Goal: Transaction & Acquisition: Purchase product/service

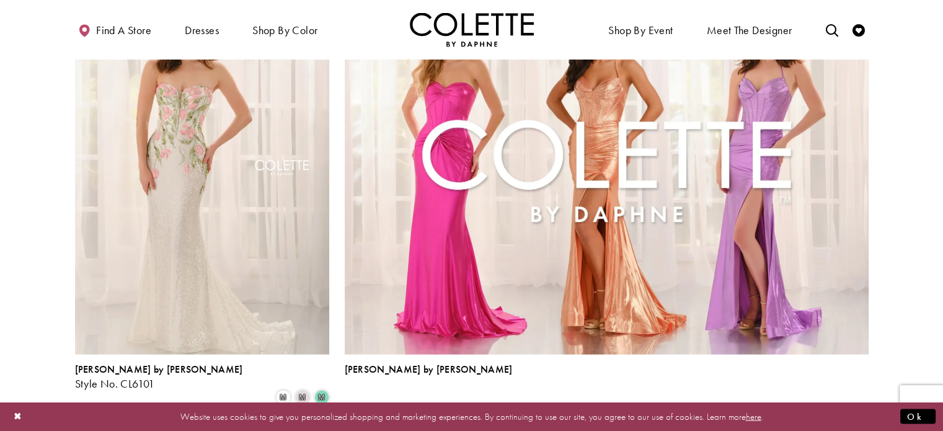
scroll to position [2679, 0]
click at [451, 430] on span "2" at bounding box center [451, 437] width 6 height 13
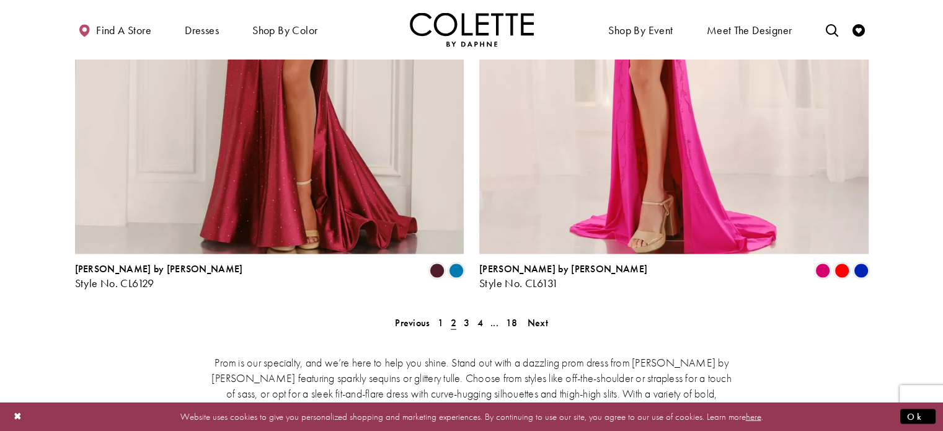
scroll to position [2523, 0]
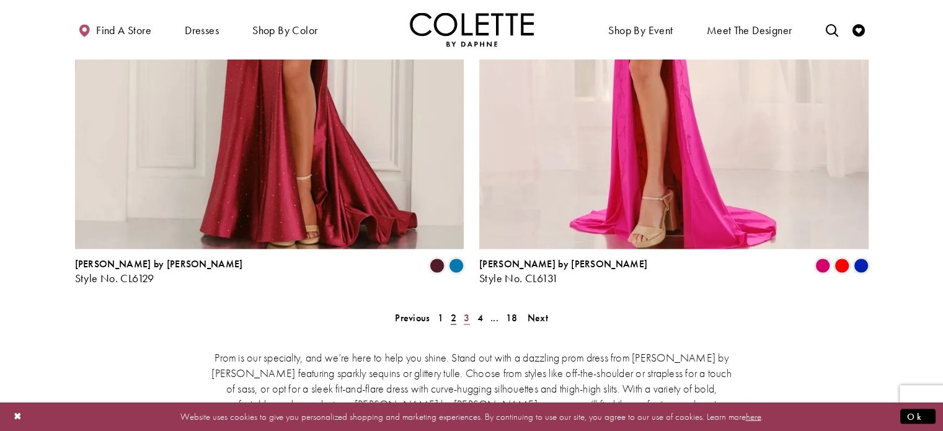
click at [463, 309] on link "3" at bounding box center [466, 318] width 13 height 18
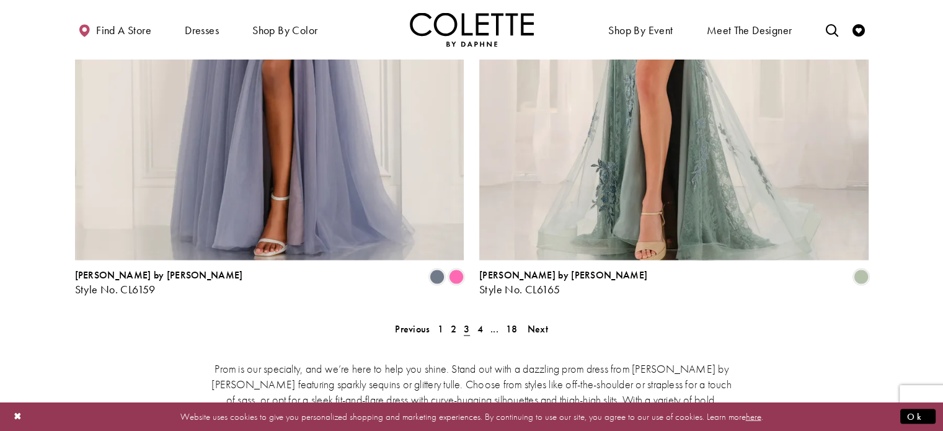
scroll to position [2513, 0]
click at [538, 321] on span "Next" at bounding box center [538, 327] width 20 height 13
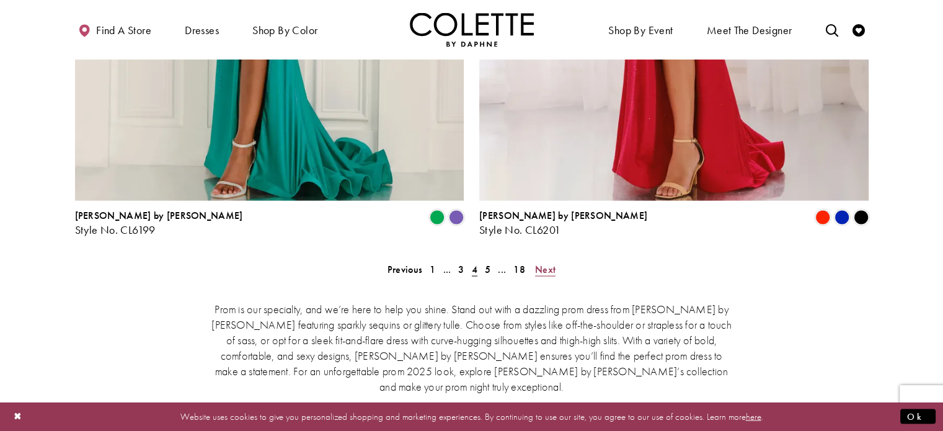
scroll to position [2575, 0]
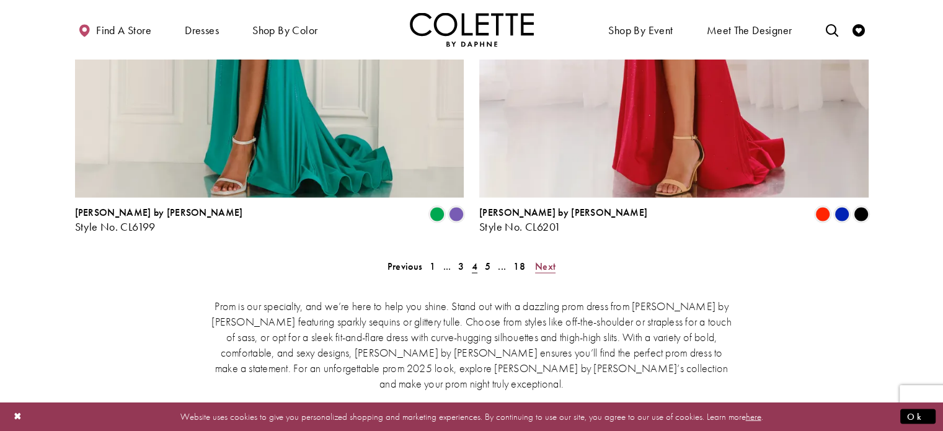
click at [548, 260] on span "Next" at bounding box center [545, 266] width 20 height 13
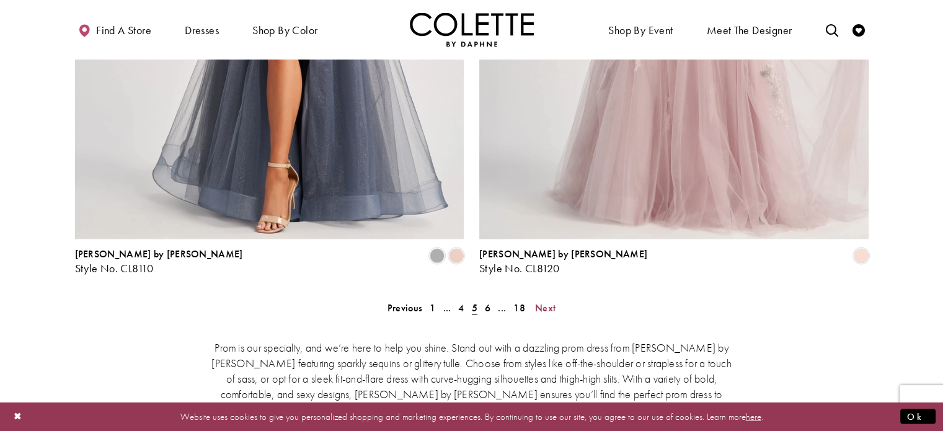
scroll to position [2538, 0]
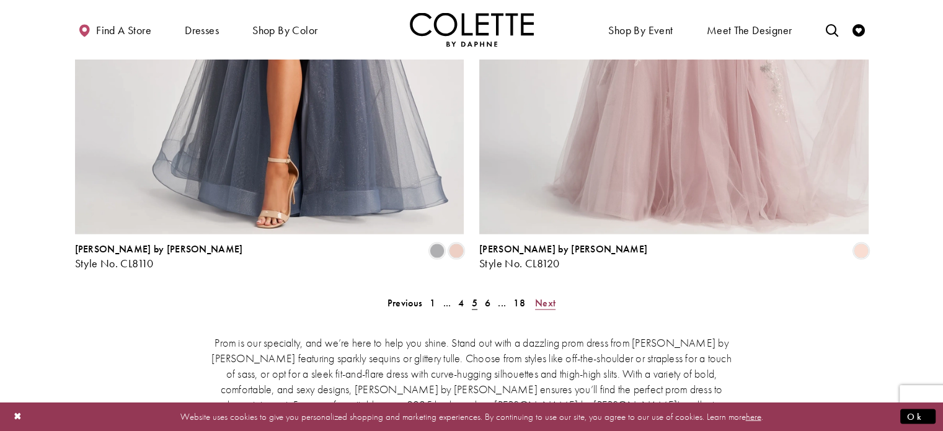
click at [547, 296] on span "Next" at bounding box center [545, 302] width 20 height 13
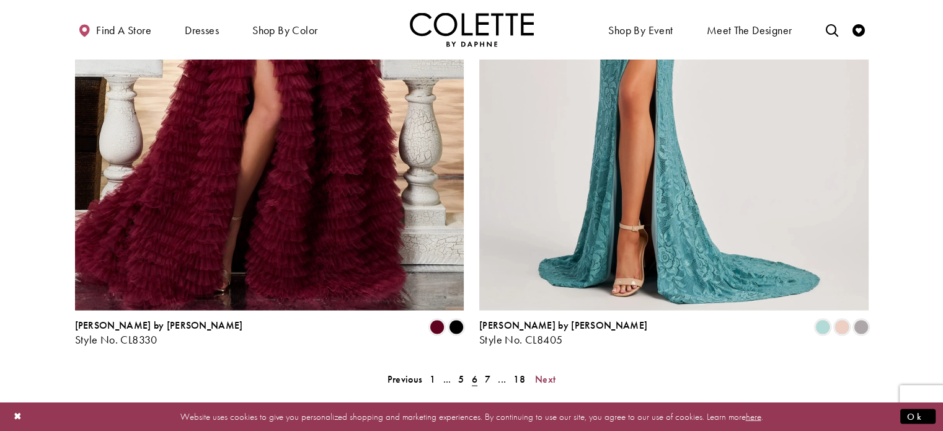
scroll to position [2464, 0]
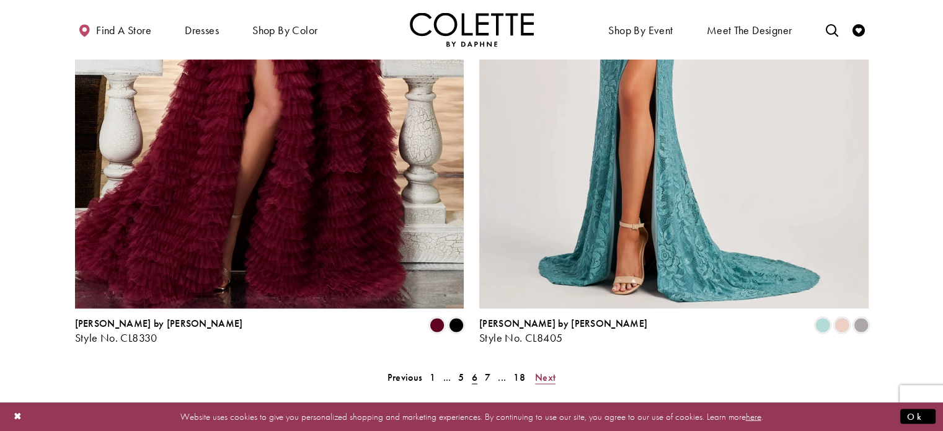
click at [548, 371] on span "Next" at bounding box center [545, 377] width 20 height 13
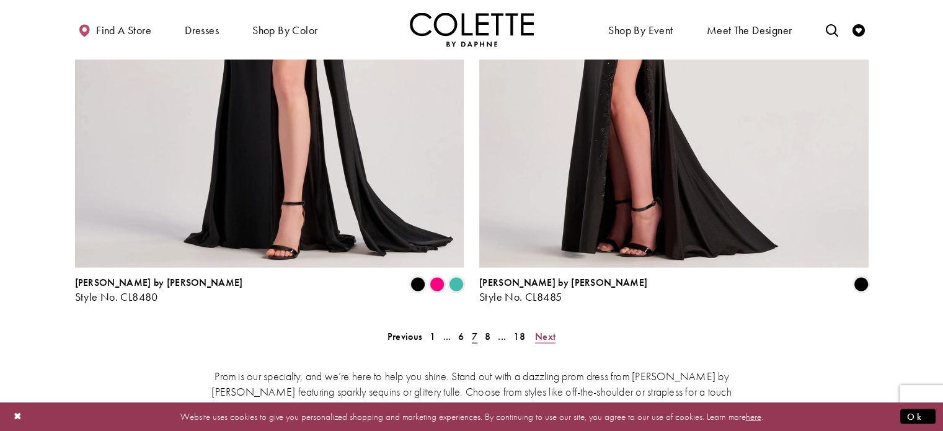
scroll to position [2505, 0]
click at [539, 329] on span "Next" at bounding box center [545, 335] width 20 height 13
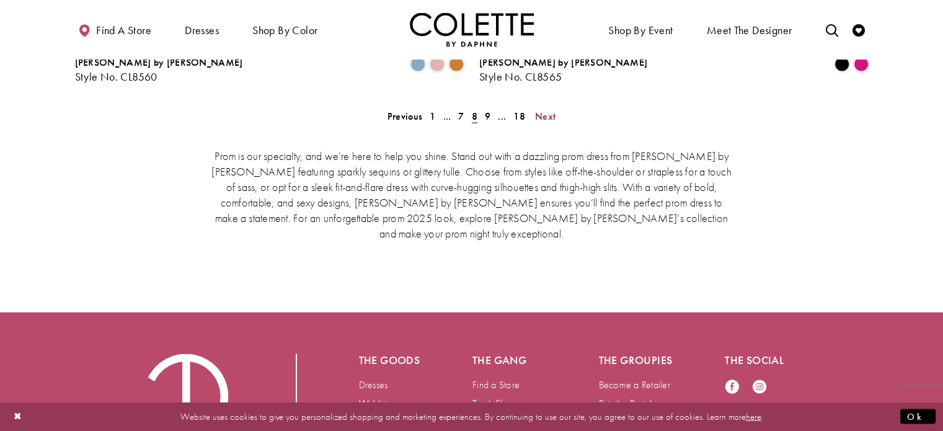
scroll to position [2468, 0]
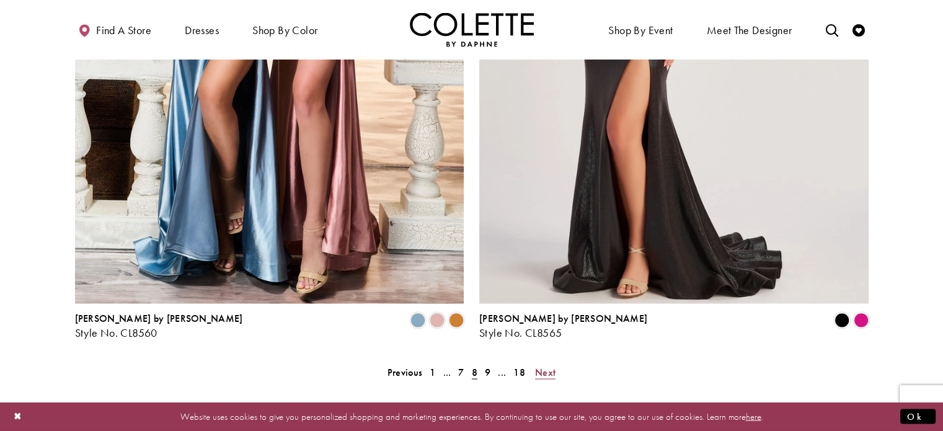
click at [548, 366] on span "Next" at bounding box center [545, 372] width 20 height 13
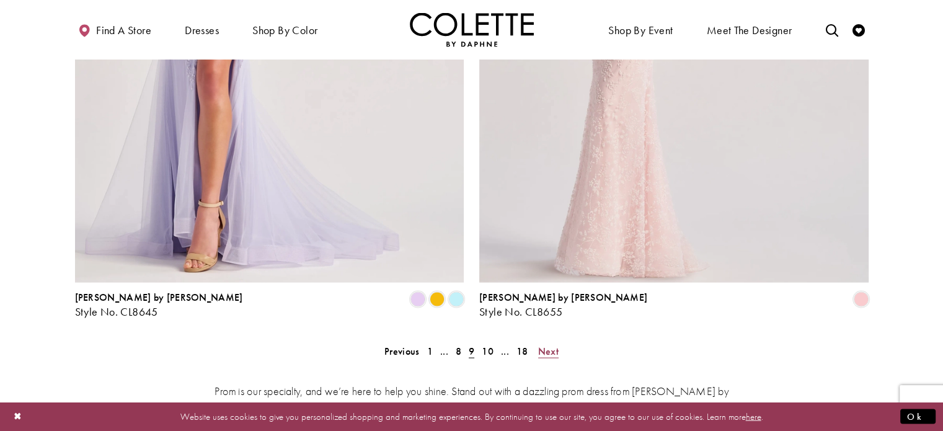
scroll to position [2491, 0]
click at [547, 343] on span "Next" at bounding box center [548, 349] width 20 height 13
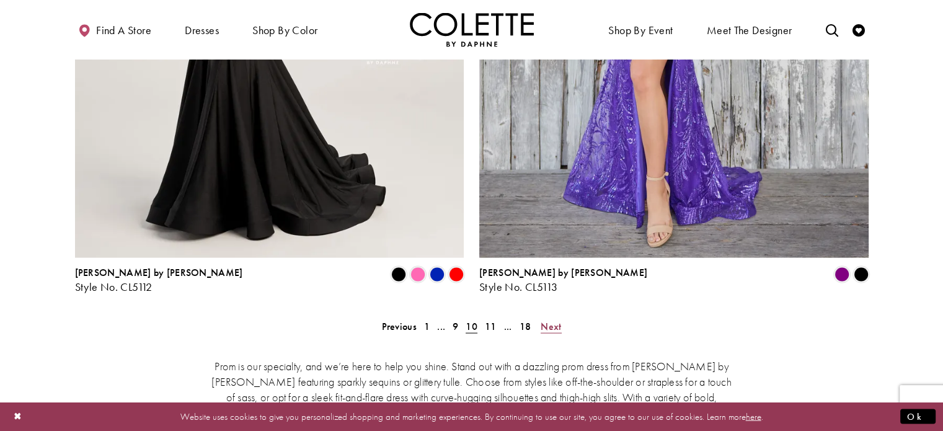
scroll to position [2508, 0]
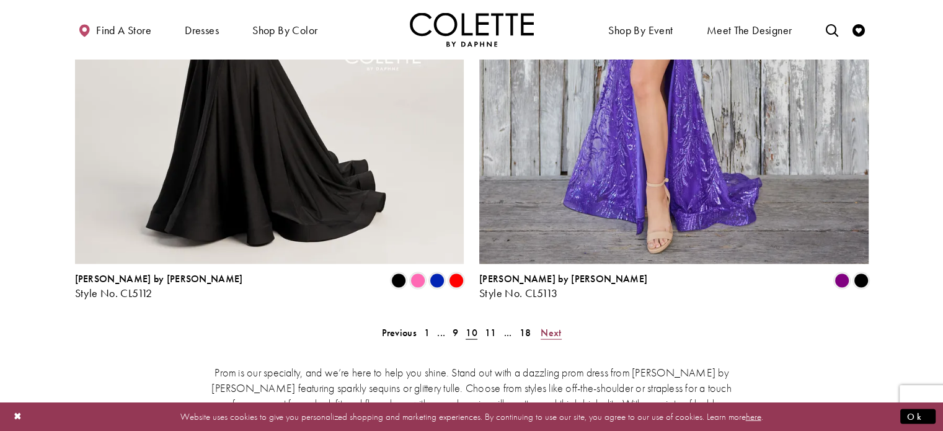
click at [547, 326] on span "Next" at bounding box center [551, 332] width 20 height 13
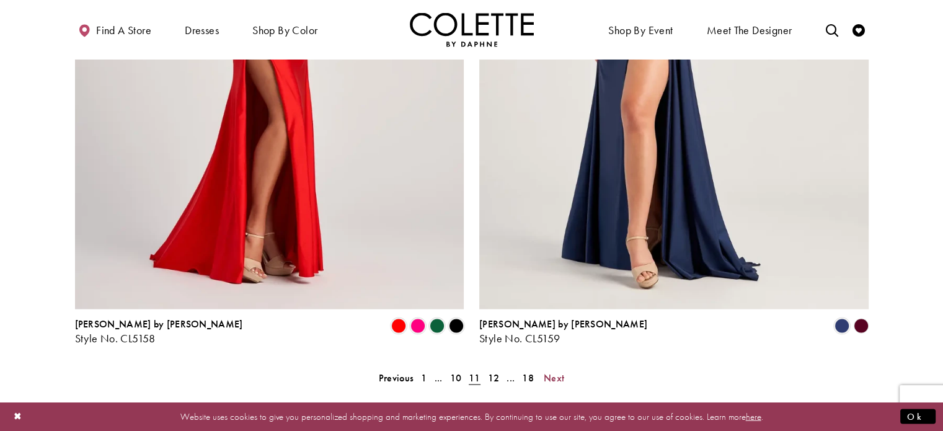
scroll to position [2464, 0]
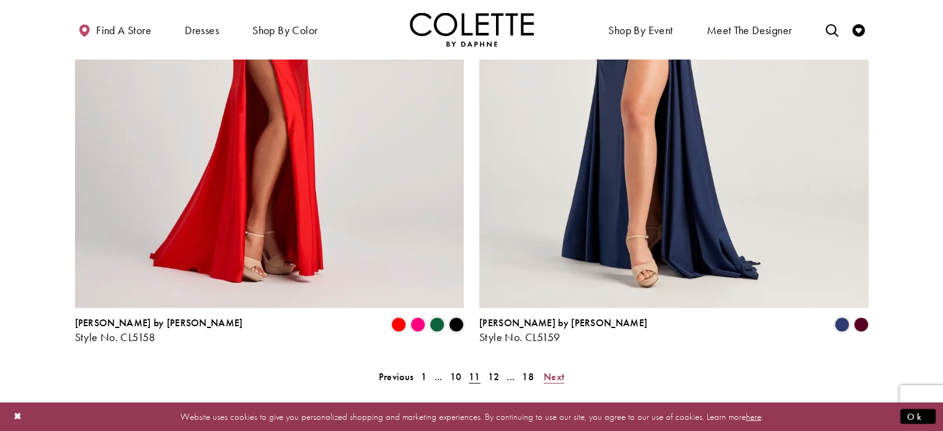
click at [556, 370] on span "Next" at bounding box center [554, 376] width 20 height 13
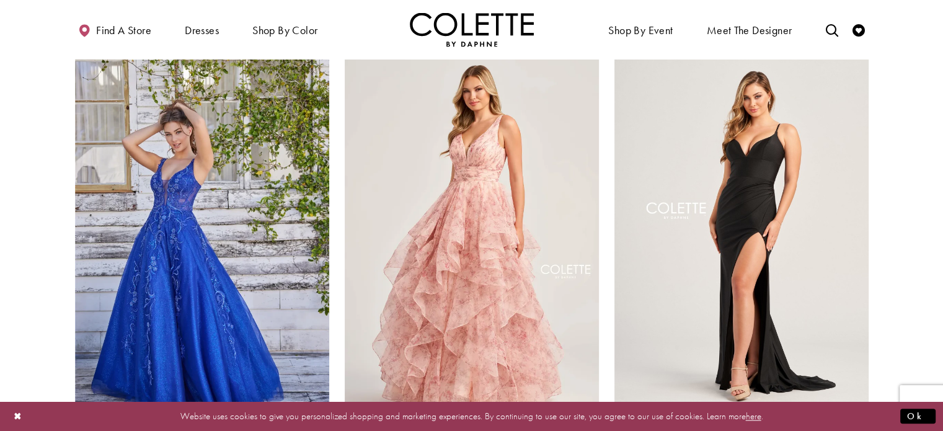
scroll to position [1705, 0]
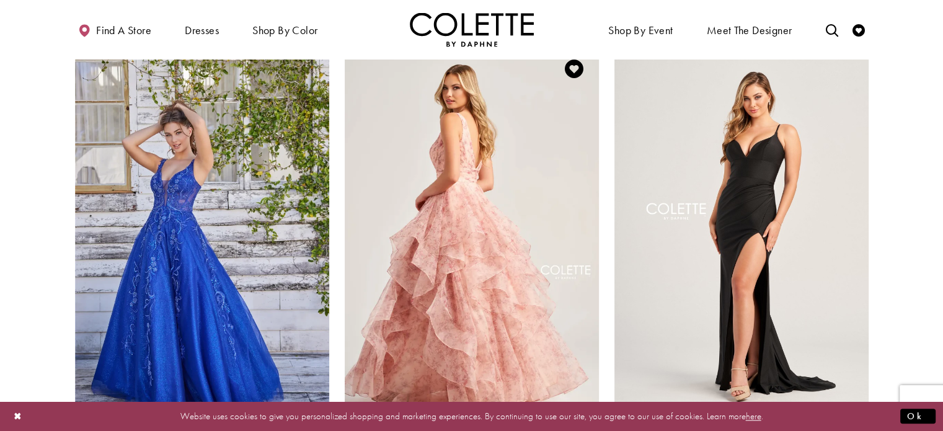
click at [476, 292] on img "Visit Colette by Daphne Style No. CL5273 Page" at bounding box center [472, 229] width 254 height 370
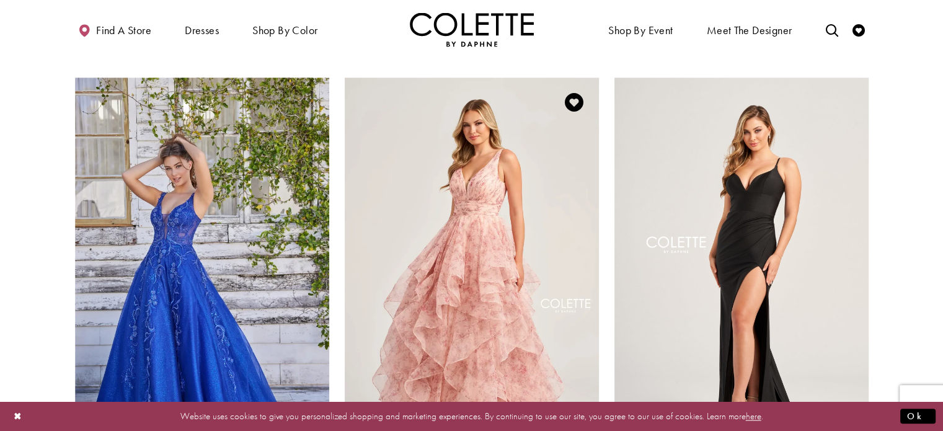
scroll to position [1671, 0]
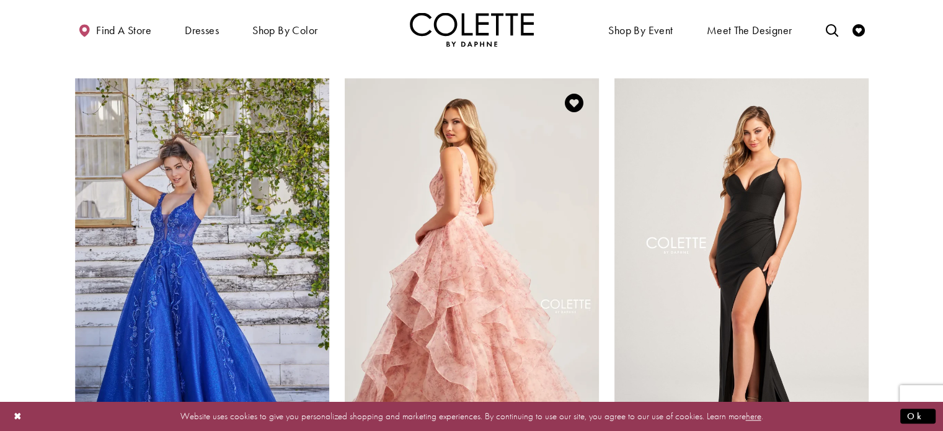
click at [442, 284] on img "Visit Colette by Daphne Style No. CL5273 Page" at bounding box center [472, 263] width 254 height 370
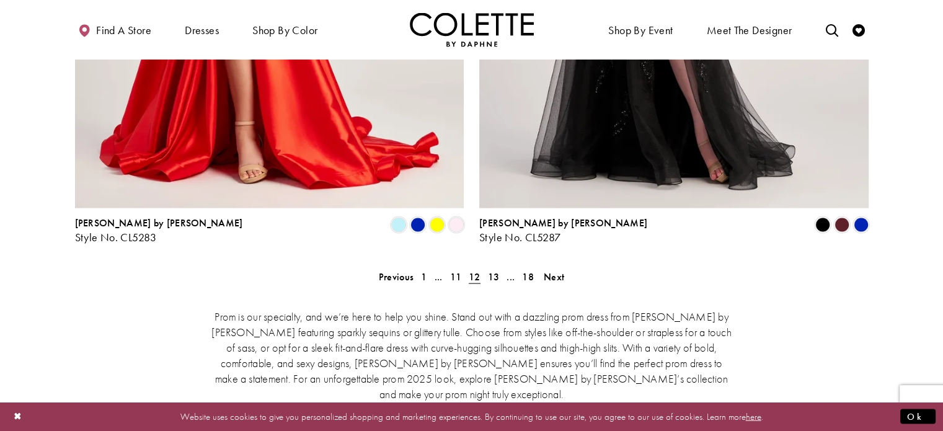
scroll to position [2571, 0]
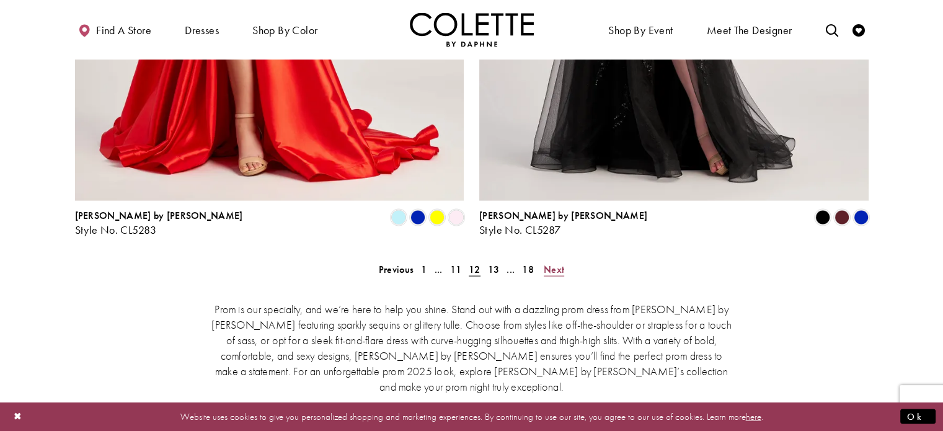
click at [558, 263] on span "Next" at bounding box center [554, 269] width 20 height 13
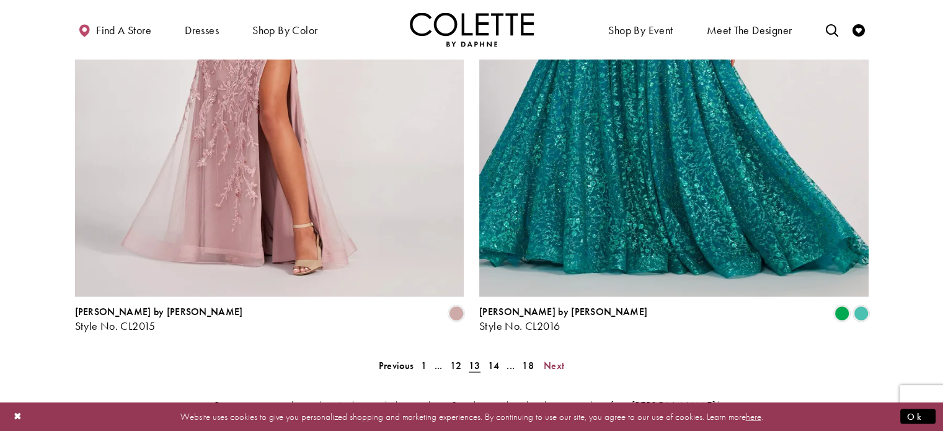
scroll to position [2433, 0]
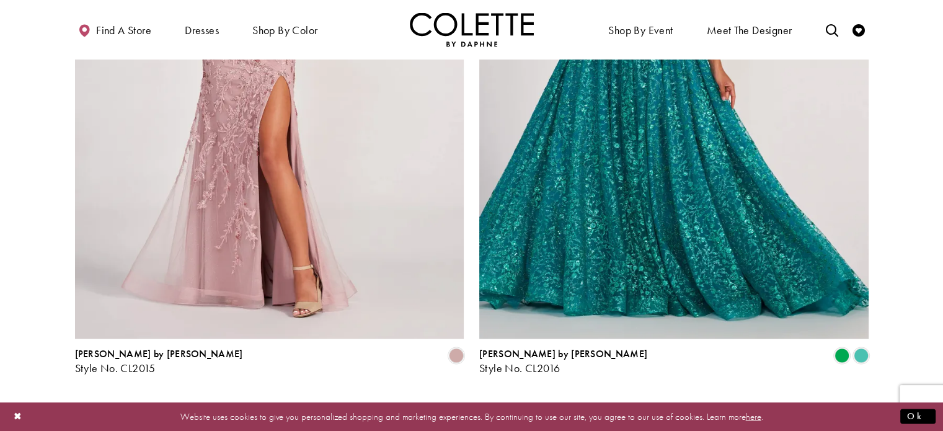
click at [550, 401] on span "Next" at bounding box center [554, 407] width 20 height 13
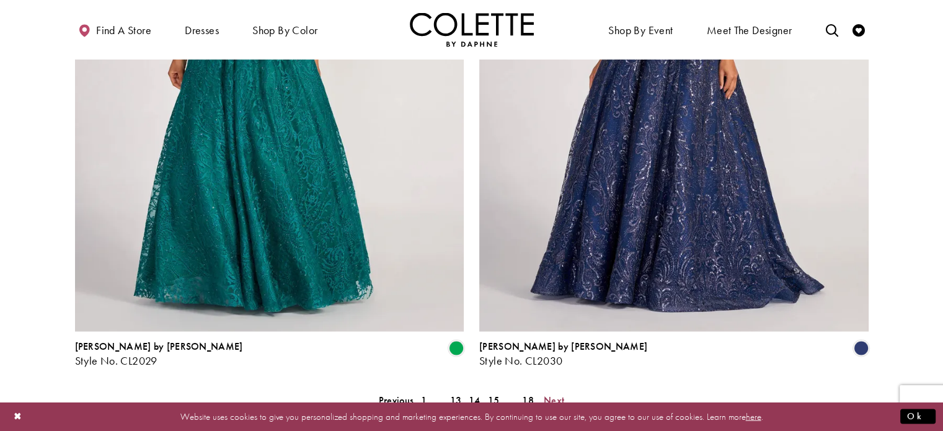
scroll to position [2446, 0]
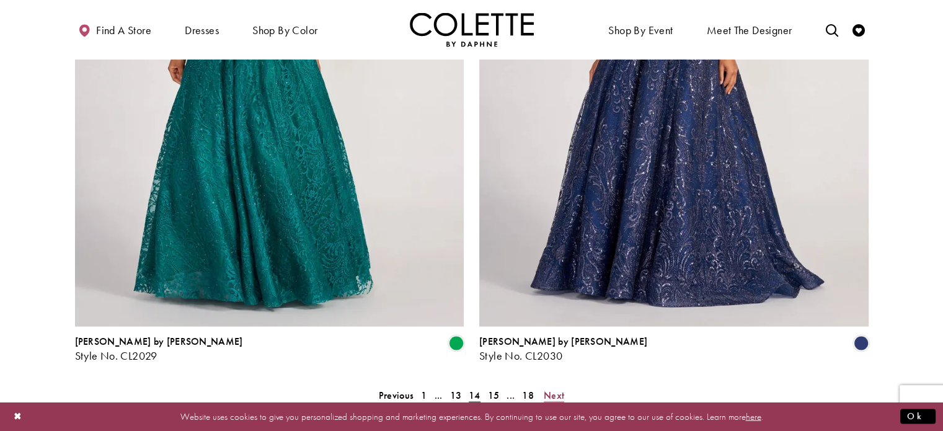
click at [556, 389] on span "Next" at bounding box center [554, 395] width 20 height 13
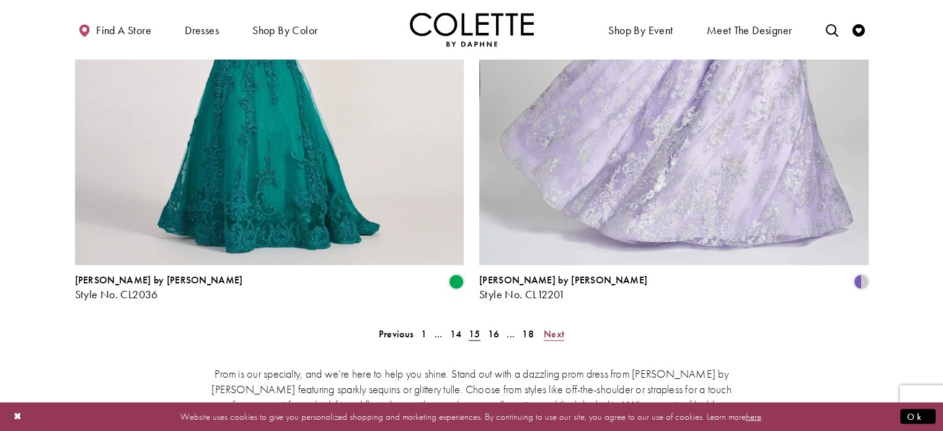
scroll to position [2508, 0]
click at [556, 327] on span "Next" at bounding box center [554, 333] width 20 height 13
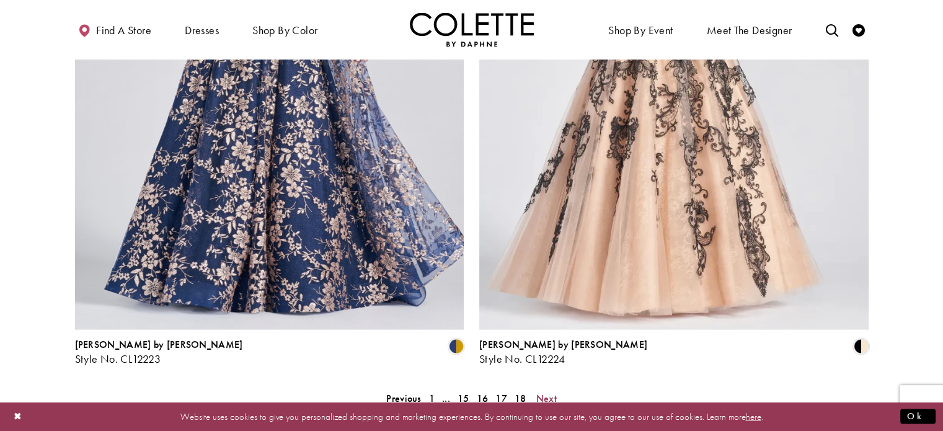
scroll to position [2491, 0]
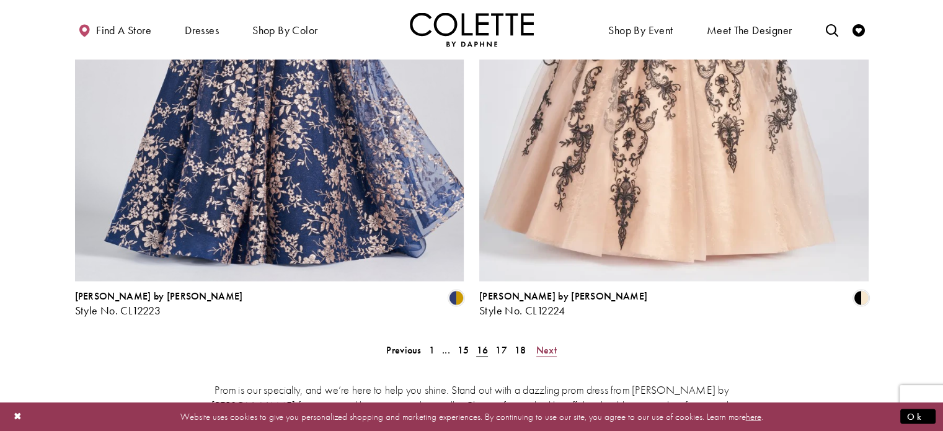
click at [549, 344] on span "Next" at bounding box center [546, 350] width 20 height 13
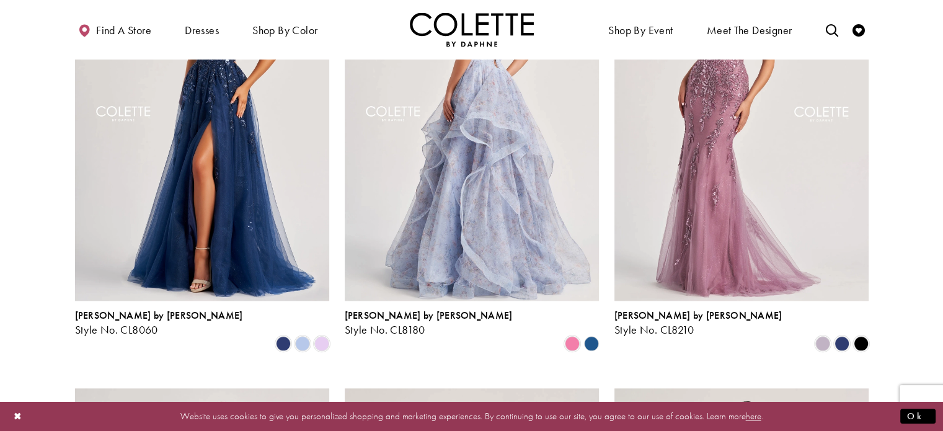
scroll to position [1361, 0]
click at [527, 240] on img "Visit Colette by Daphne Style No. CL8180 Page" at bounding box center [472, 116] width 254 height 370
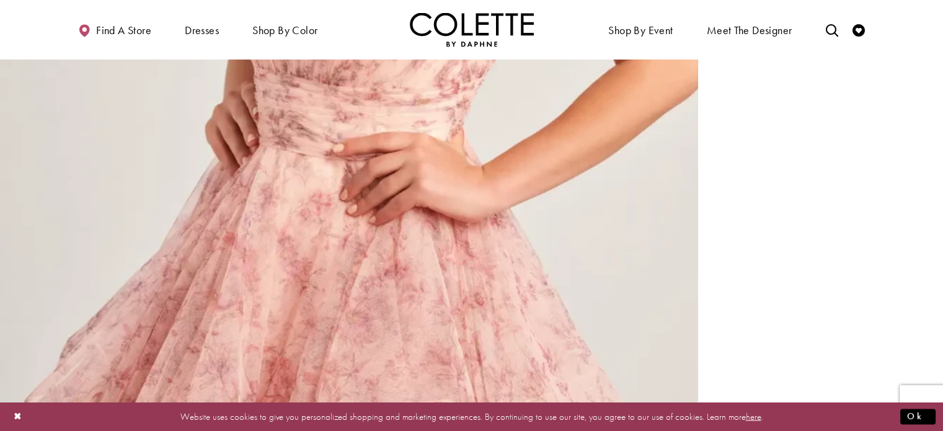
scroll to position [2196, 0]
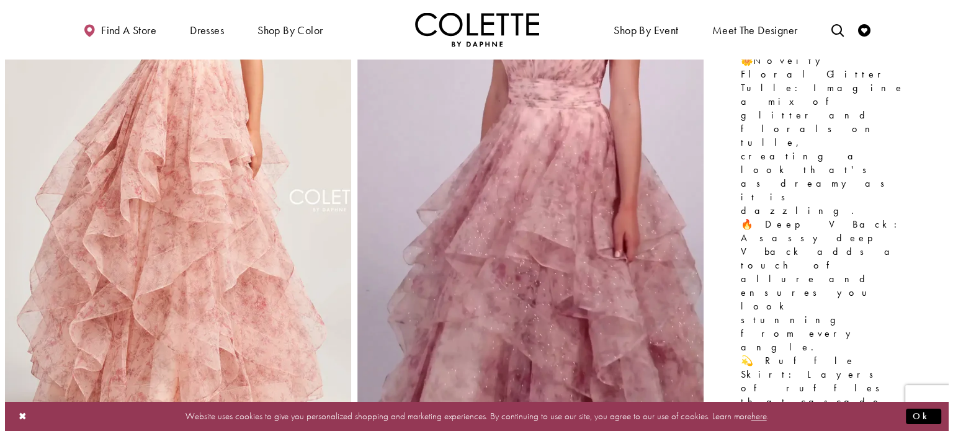
scroll to position [203, 0]
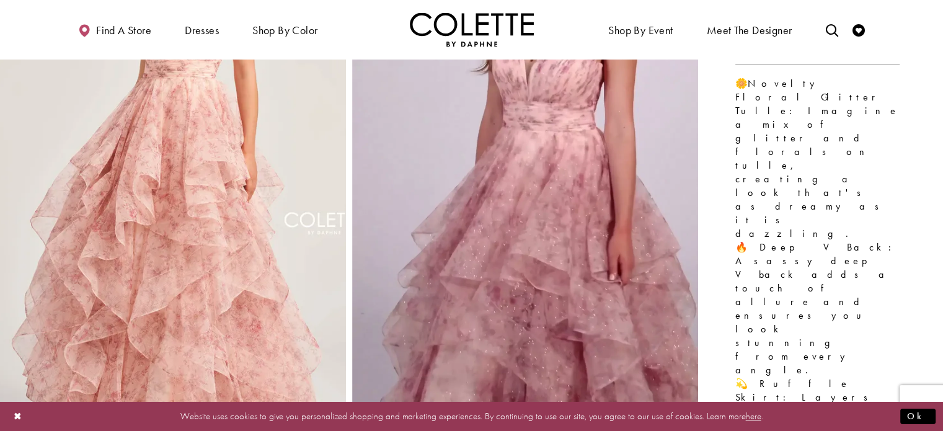
click at [305, 229] on img "Full size Style CL5273 Colette by Daphne #0 default Pink/Multi frontface vertic…" at bounding box center [173, 163] width 346 height 615
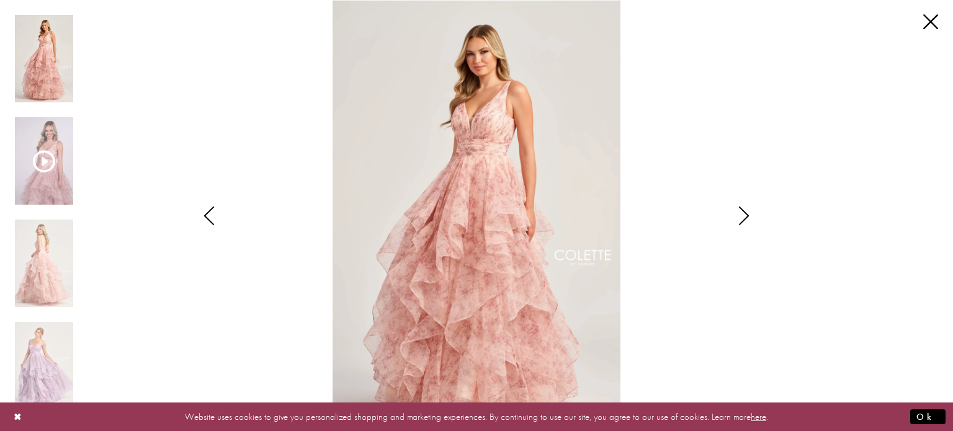
click at [746, 215] on icon "Style CL5273 Colette by Daphne Views dialog" at bounding box center [743, 216] width 31 height 19
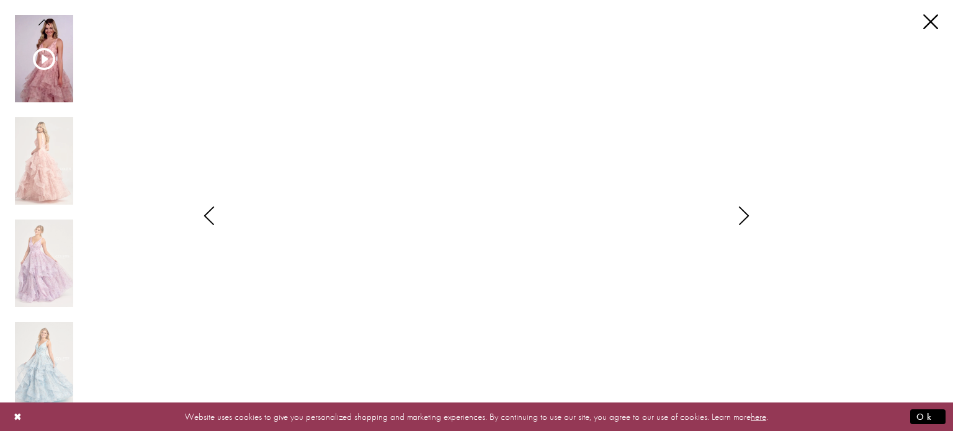
click at [746, 215] on icon "Style CL5273 Colette by Daphne Views dialog" at bounding box center [743, 216] width 31 height 19
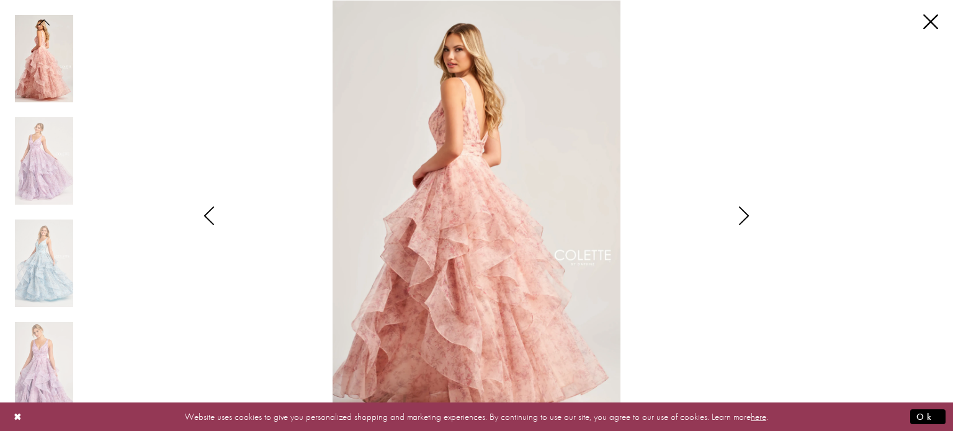
click at [746, 215] on icon "Style CL5273 Colette by Daphne Views dialog" at bounding box center [743, 216] width 31 height 19
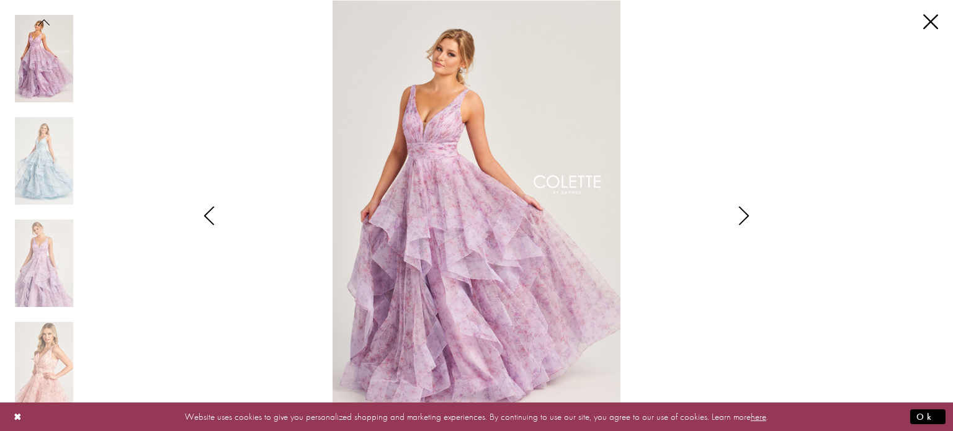
click at [746, 215] on icon "Style CL5273 Colette by Daphne Views dialog" at bounding box center [743, 216] width 31 height 19
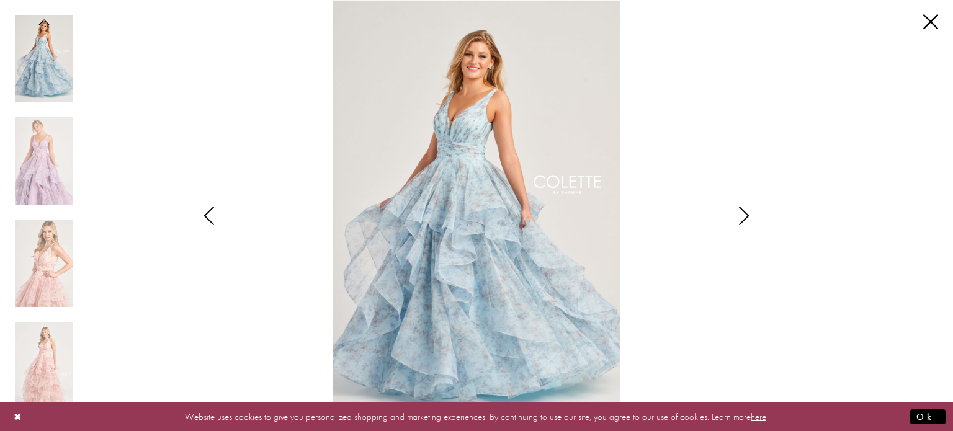
click at [746, 215] on icon "Style CL5273 Colette by Daphne Views dialog" at bounding box center [743, 216] width 31 height 19
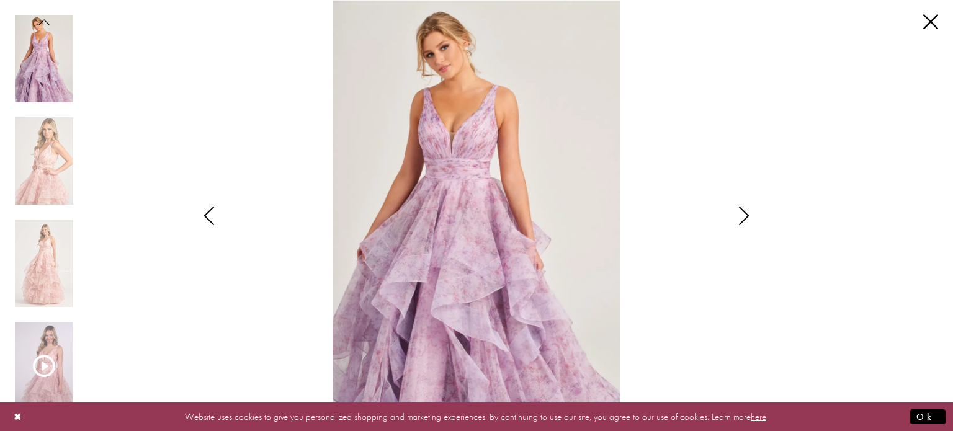
click at [746, 215] on icon "Style CL5273 Colette by Daphne Views dialog" at bounding box center [743, 216] width 31 height 19
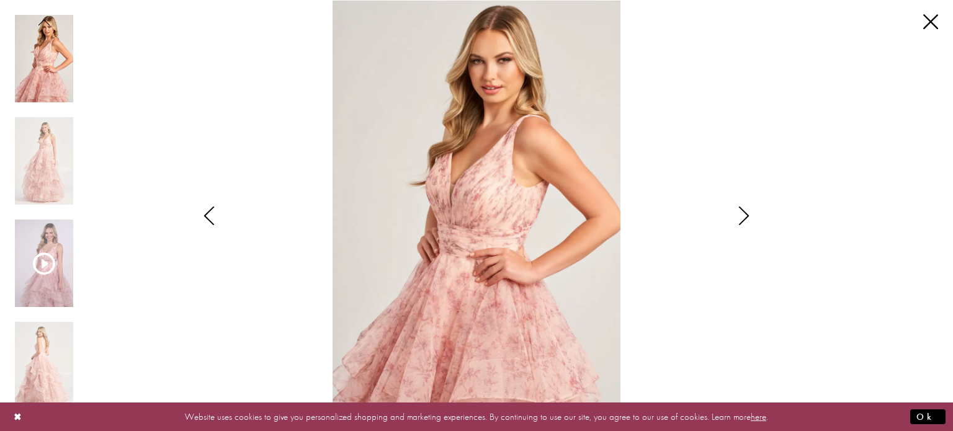
click at [746, 215] on icon "Style CL5273 Colette by Daphne Views dialog" at bounding box center [743, 216] width 31 height 19
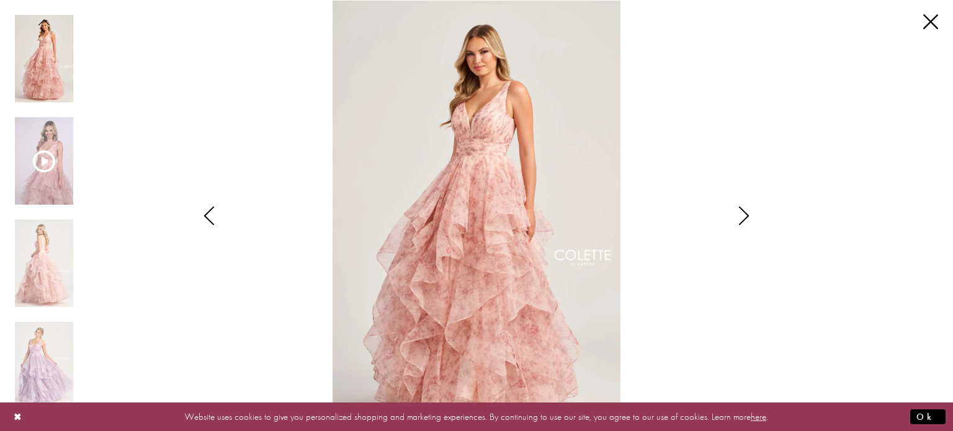
click at [746, 215] on icon "Style CL5273 Colette by Daphne Views dialog" at bounding box center [743, 216] width 31 height 19
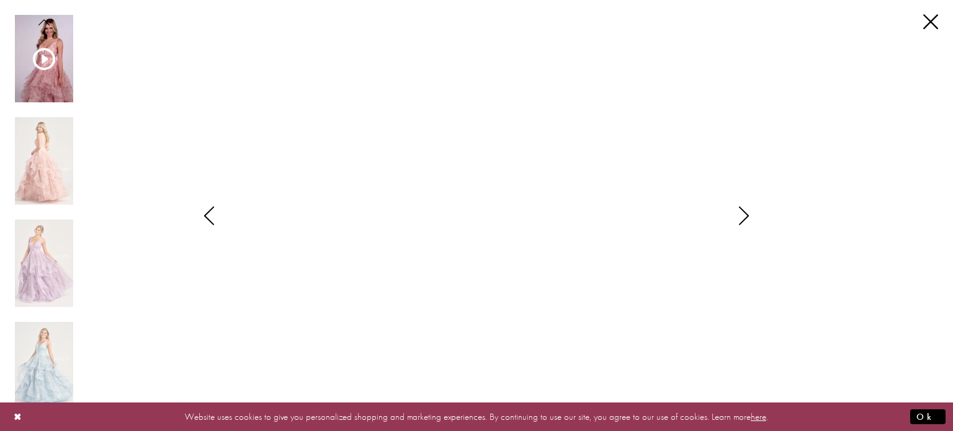
click at [746, 215] on icon "Style CL5273 Colette by Daphne Views dialog" at bounding box center [743, 216] width 31 height 19
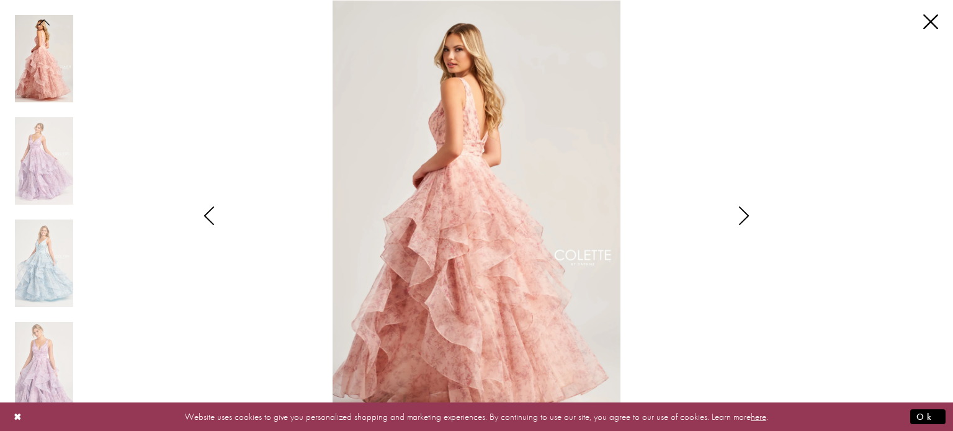
click at [746, 215] on icon "Style CL5273 Colette by Daphne Views dialog" at bounding box center [743, 216] width 31 height 19
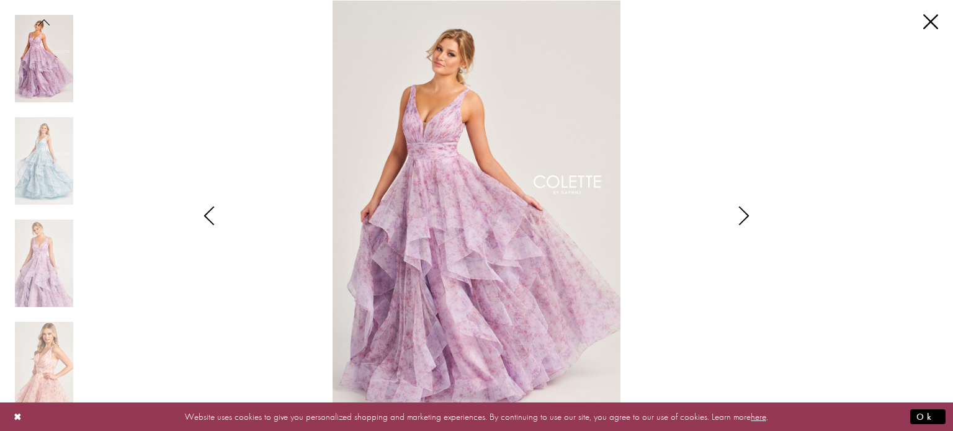
click at [746, 215] on icon "Style CL5273 Colette by Daphne Views dialog" at bounding box center [743, 216] width 31 height 19
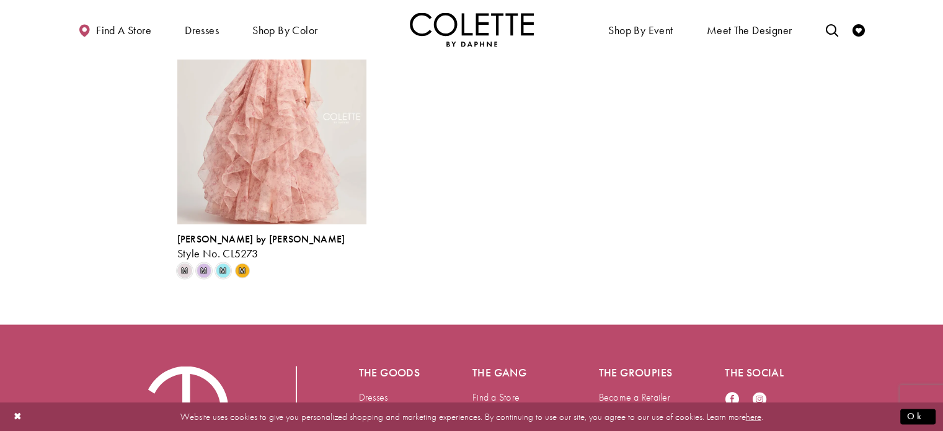
scroll to position [2256, 0]
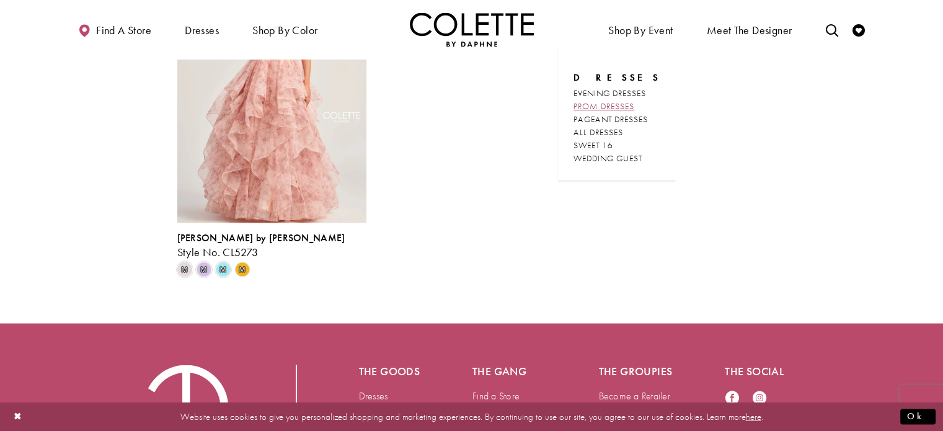
click at [618, 102] on span "PROM DRESSES" at bounding box center [604, 105] width 61 height 11
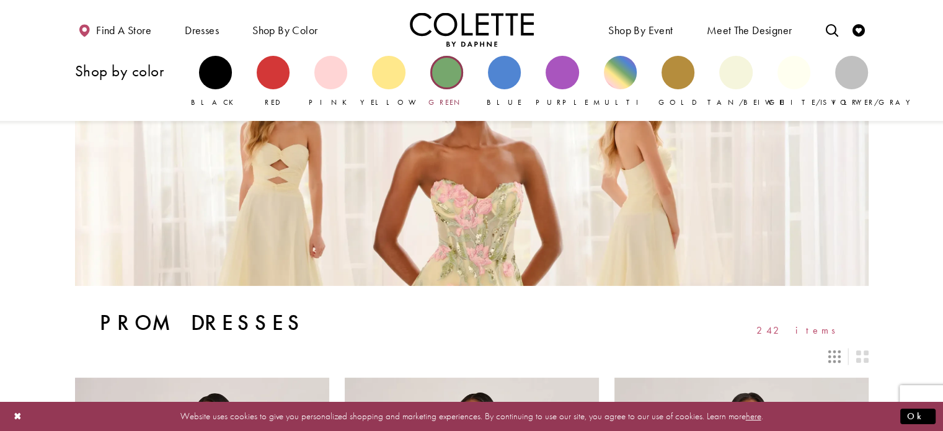
click at [454, 76] on div "Primary block" at bounding box center [446, 72] width 33 height 33
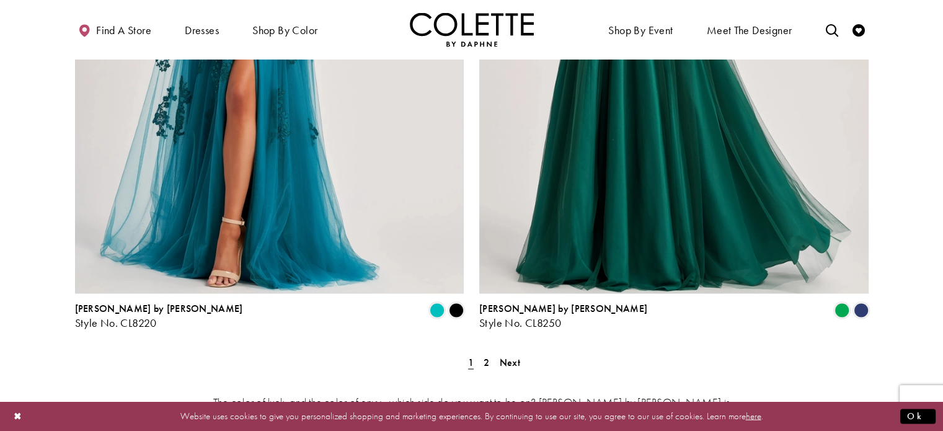
scroll to position [2272, 0]
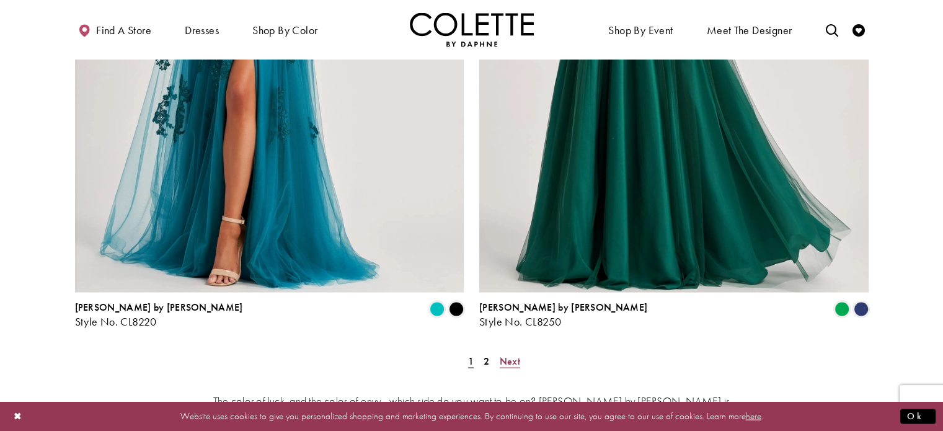
click at [514, 354] on span "Next" at bounding box center [510, 360] width 20 height 13
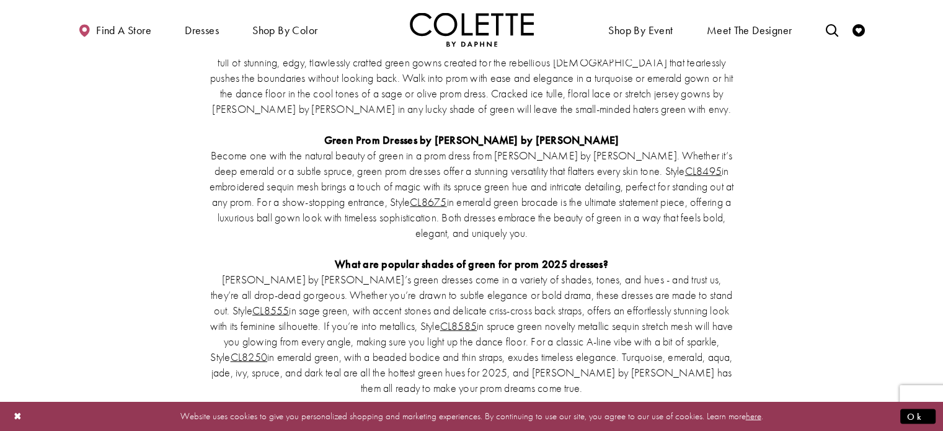
scroll to position [2627, 0]
